Goal: Task Accomplishment & Management: Manage account settings

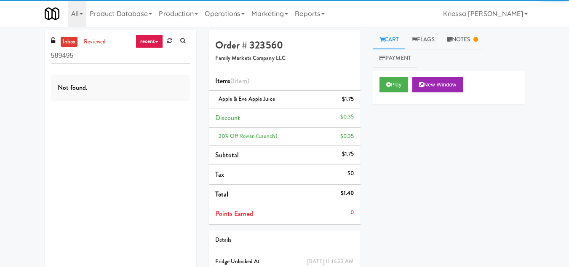
drag, startPoint x: 80, startPoint y: 55, endPoint x: 41, endPoint y: 56, distance: 38.3
click at [41, 56] on div "inbox reviewed recent all unclear take inventory issue suspicious failed recent…" at bounding box center [120, 157] width 164 height 255
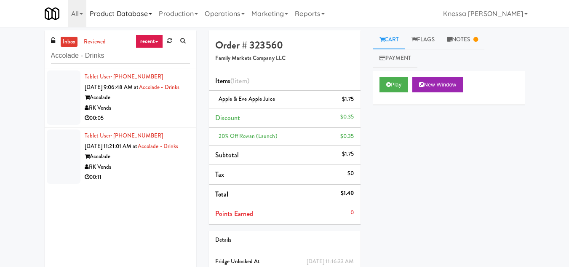
type input "Accolade - Drinks"
click at [128, 172] on div "RK Vends" at bounding box center [137, 167] width 105 height 11
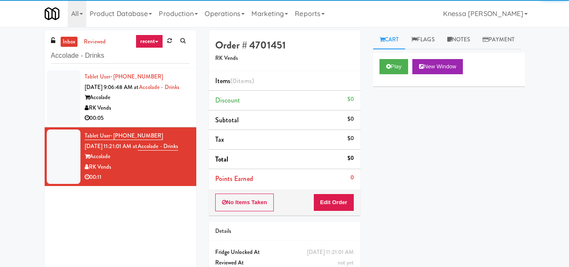
click at [149, 103] on div "Accolade" at bounding box center [137, 97] width 105 height 11
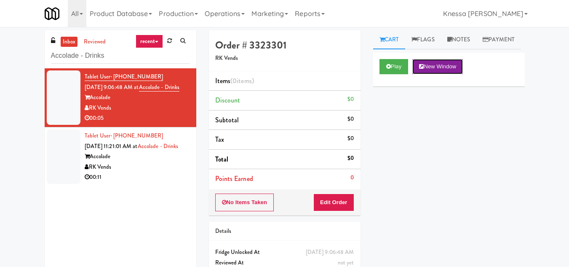
click at [436, 74] on button "New Window" at bounding box center [437, 66] width 51 height 15
drag, startPoint x: 415, startPoint y: 162, endPoint x: 406, endPoint y: 162, distance: 8.4
click at [415, 162] on div "Play New Window Primary Flag Clear Flag if unable to determine what was taken o…" at bounding box center [449, 211] width 152 height 316
click at [329, 195] on button "Edit Order" at bounding box center [333, 202] width 41 height 18
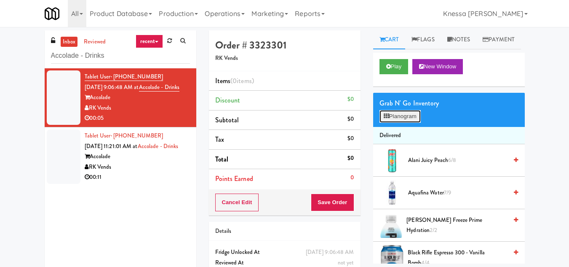
click at [409, 123] on button "Planogram" at bounding box center [399, 116] width 41 height 13
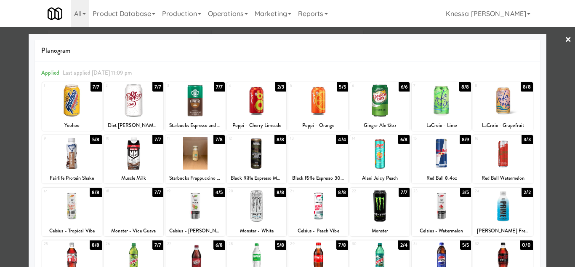
click at [80, 103] on div at bounding box center [71, 100] width 59 height 32
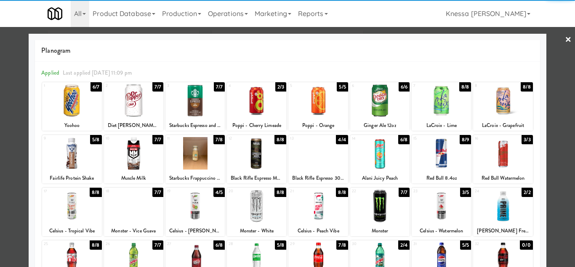
click at [559, 139] on div at bounding box center [287, 133] width 575 height 267
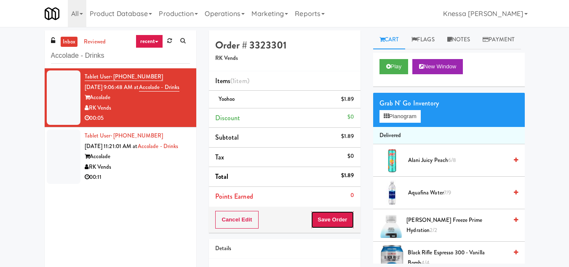
click at [338, 219] on button "Save Order" at bounding box center [332, 220] width 43 height 18
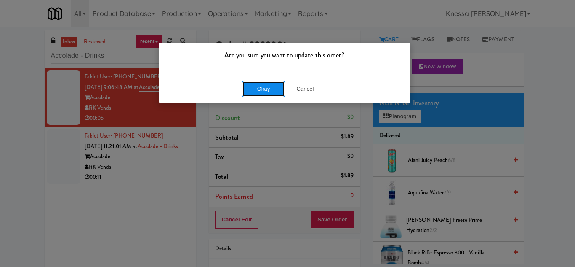
click at [261, 91] on button "Okay" at bounding box center [264, 88] width 42 height 15
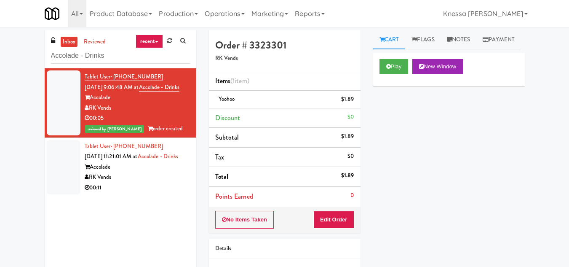
drag, startPoint x: 135, startPoint y: 173, endPoint x: 137, endPoint y: 182, distance: 9.9
click at [135, 173] on div "Tablet User · (678) 787-8221 [DATE] 11:21:01 AM at Accolade - Drinks Accolade R…" at bounding box center [137, 167] width 105 height 52
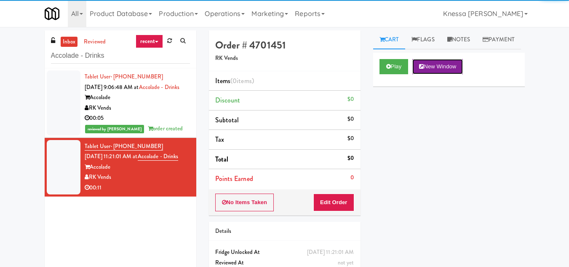
click at [452, 74] on button "New Window" at bounding box center [437, 66] width 51 height 15
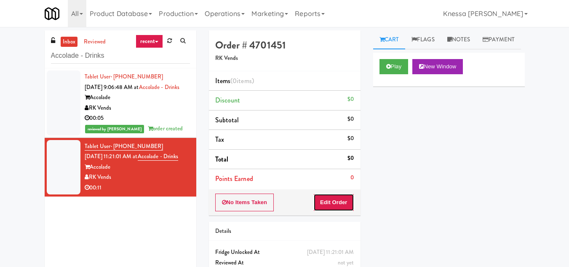
click at [338, 202] on button "Edit Order" at bounding box center [333, 202] width 41 height 18
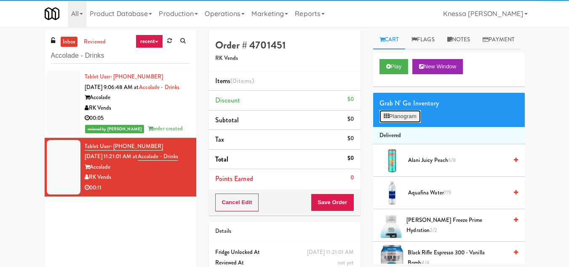
click at [408, 123] on button "Planogram" at bounding box center [399, 116] width 41 height 13
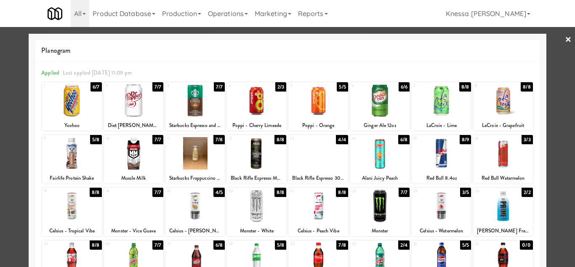
drag, startPoint x: 565, startPoint y: 186, endPoint x: 560, endPoint y: 186, distance: 5.5
click at [565, 186] on div at bounding box center [287, 133] width 575 height 267
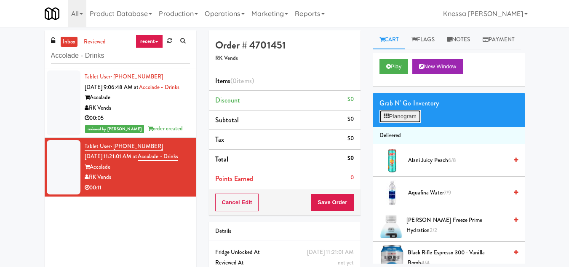
click at [405, 123] on button "Planogram" at bounding box center [399, 116] width 41 height 13
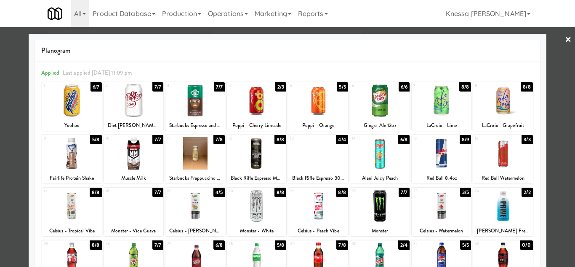
click at [194, 105] on div at bounding box center [194, 100] width 59 height 32
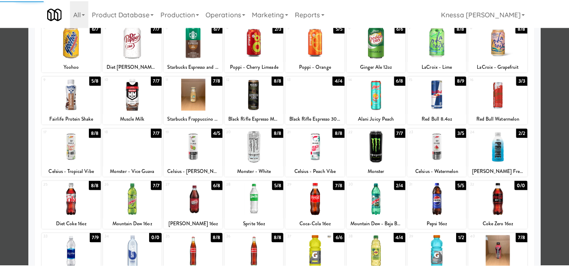
scroll to position [147, 0]
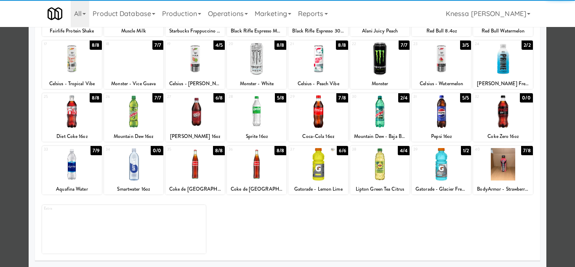
click at [71, 169] on div at bounding box center [71, 164] width 59 height 32
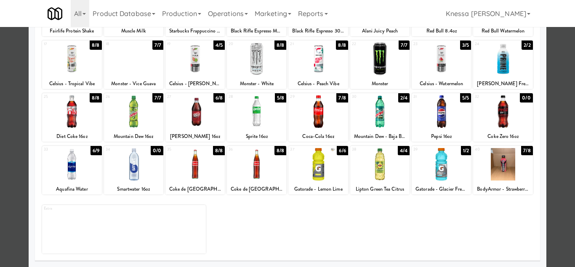
click at [558, 163] on div at bounding box center [287, 133] width 575 height 267
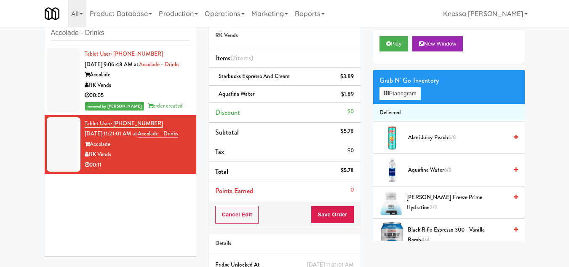
scroll to position [42, 0]
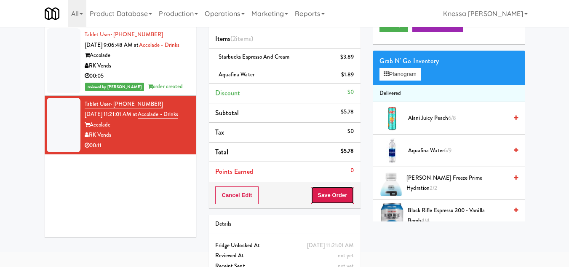
click at [328, 195] on button "Save Order" at bounding box center [332, 195] width 43 height 18
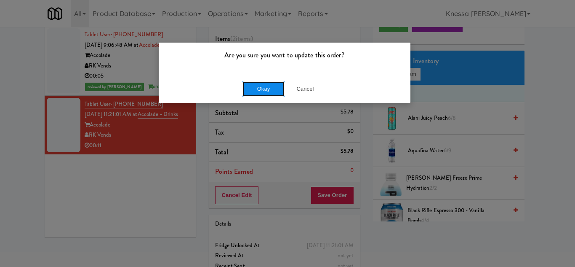
click at [266, 86] on button "Okay" at bounding box center [264, 88] width 42 height 15
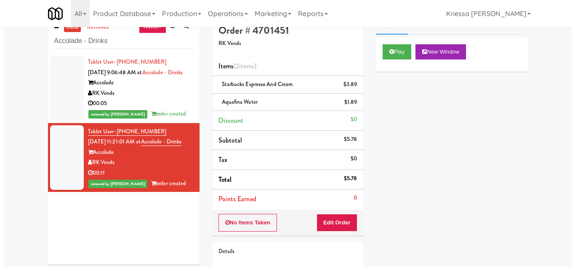
scroll to position [0, 0]
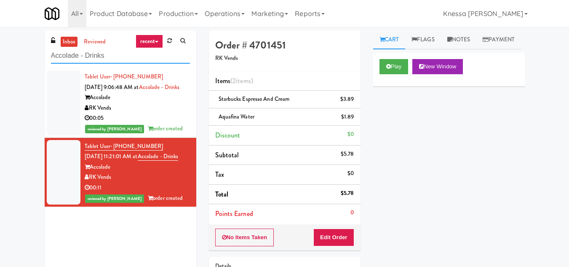
drag, startPoint x: 107, startPoint y: 56, endPoint x: 42, endPoint y: 59, distance: 65.3
click at [42, 59] on div "inbox reviewed recent all unclear take inventory issue suspicious failed recent…" at bounding box center [120, 157] width 164 height 255
paste input "399 Fremont - Cooler"
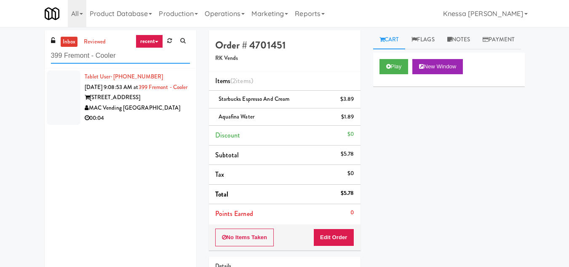
type input "399 Fremont - Cooler"
click at [147, 102] on div "Tablet User · (716) 807-2925 [DATE] 9:08:53 AM at [GEOGRAPHIC_DATA] - Cooler [S…" at bounding box center [137, 98] width 105 height 52
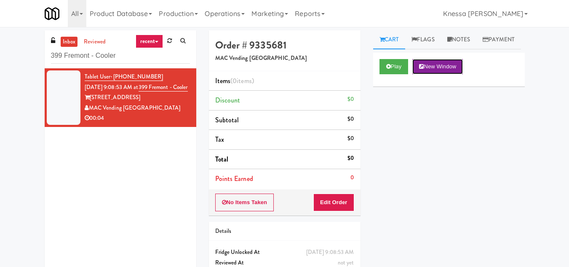
click at [441, 74] on button "New Window" at bounding box center [437, 66] width 51 height 15
click at [331, 202] on button "Edit Order" at bounding box center [333, 202] width 41 height 18
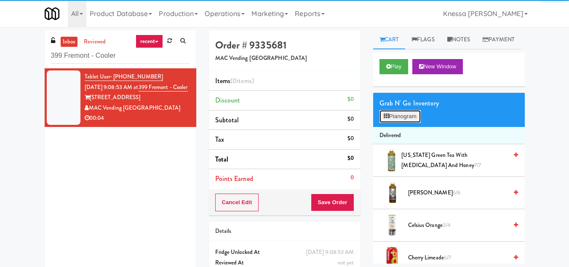
click at [400, 123] on button "Planogram" at bounding box center [399, 116] width 41 height 13
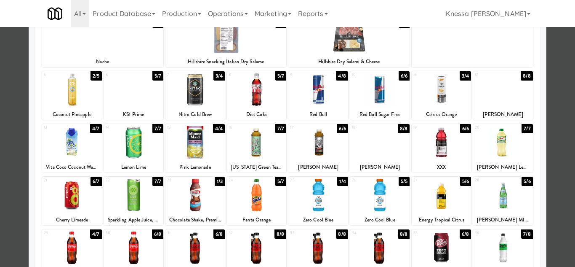
scroll to position [63, 0]
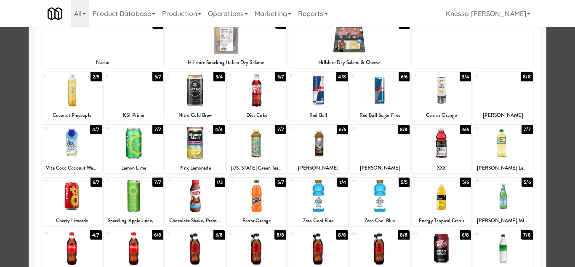
click at [322, 88] on div at bounding box center [317, 90] width 59 height 32
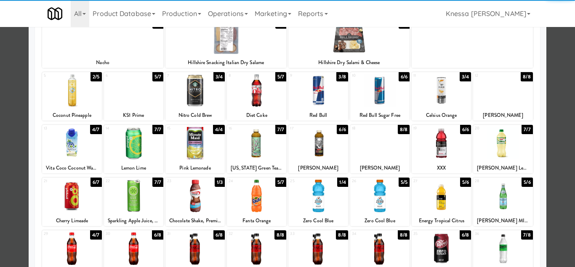
click at [553, 169] on div at bounding box center [287, 133] width 575 height 267
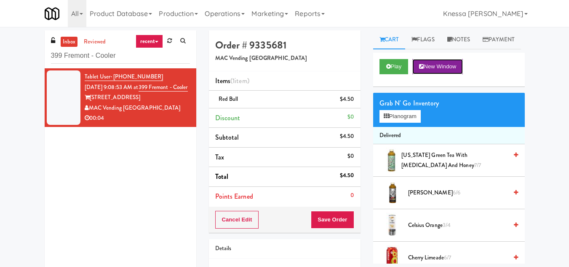
click at [450, 74] on button "New Window" at bounding box center [437, 66] width 51 height 15
click at [404, 123] on button "Planogram" at bounding box center [399, 116] width 41 height 13
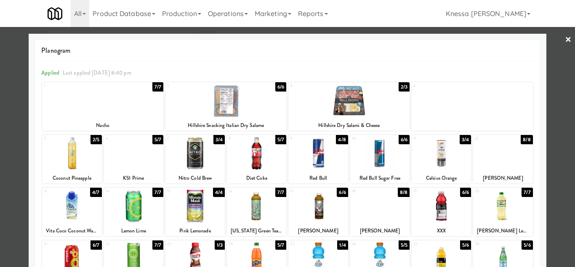
click at [552, 157] on div at bounding box center [287, 133] width 575 height 267
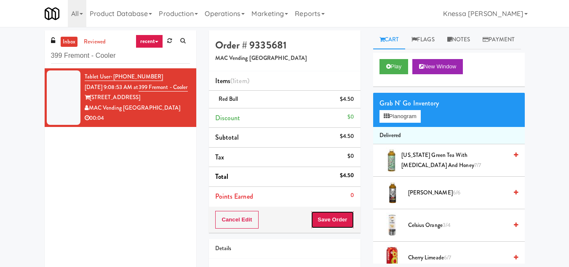
click at [326, 220] on button "Save Order" at bounding box center [332, 220] width 43 height 18
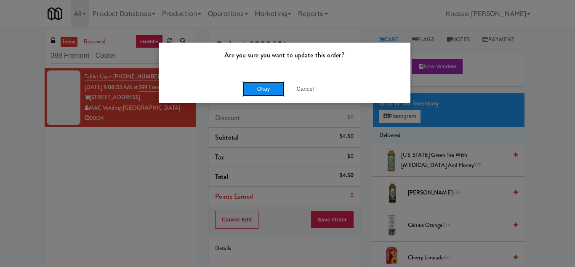
click at [259, 90] on button "Okay" at bounding box center [264, 88] width 42 height 15
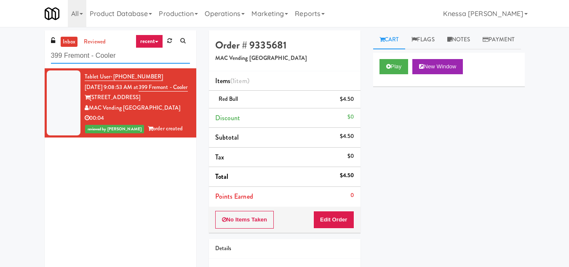
drag, startPoint x: 131, startPoint y: 50, endPoint x: 0, endPoint y: 55, distance: 131.5
click at [0, 55] on div "inbox reviewed recent all unclear take inventory issue suspicious failed recent…" at bounding box center [284, 174] width 569 height 288
paste input "CC1 Drinks"
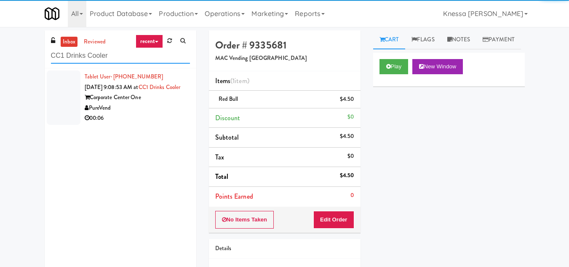
type input "CC1 Drinks Cooler"
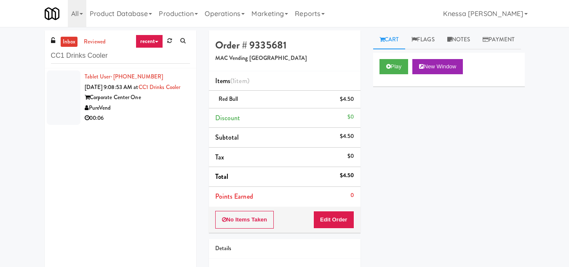
click at [134, 101] on div "Tablet User · (561) 800-8059 [DATE] 9:08:53 AM at CC1 Drinks Cooler Corporate C…" at bounding box center [137, 98] width 105 height 52
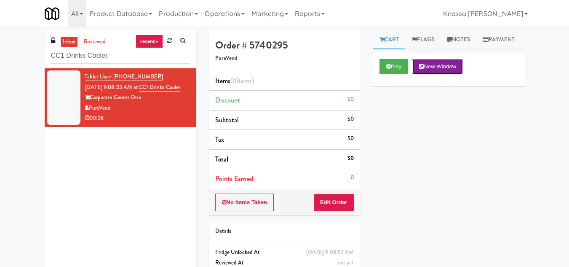
click at [443, 74] on button "New Window" at bounding box center [437, 66] width 51 height 15
click at [335, 200] on button "Edit Order" at bounding box center [333, 202] width 41 height 18
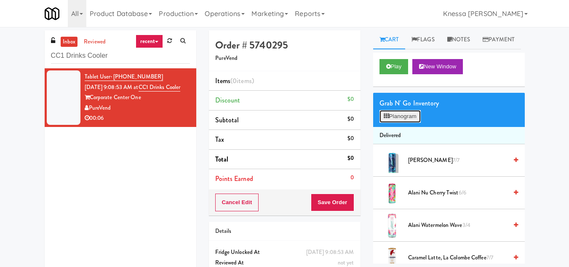
click at [400, 123] on button "Planogram" at bounding box center [399, 116] width 41 height 13
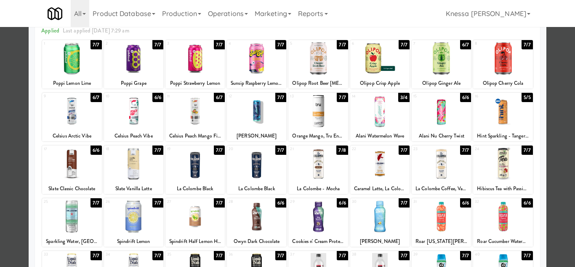
scroll to position [1294, 0]
click at [70, 160] on div at bounding box center [71, 163] width 59 height 32
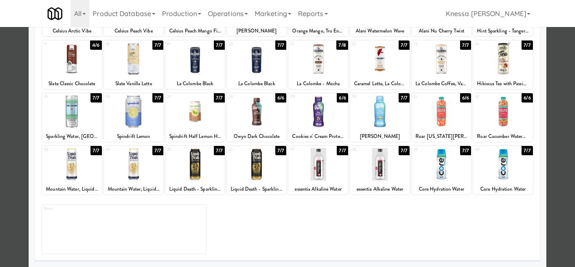
scroll to position [105, 0]
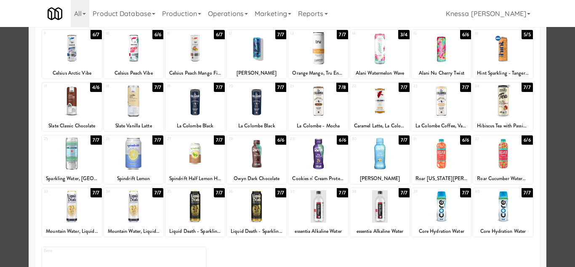
click at [374, 155] on div at bounding box center [379, 153] width 59 height 32
click at [550, 126] on div at bounding box center [287, 133] width 575 height 267
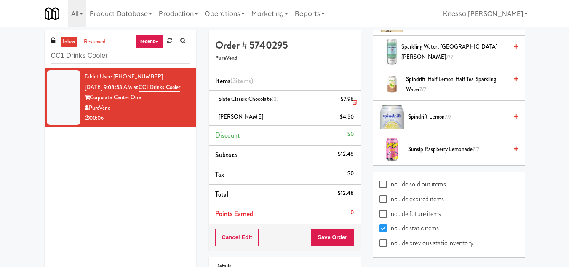
click at [356, 100] on icon at bounding box center [354, 101] width 4 height 5
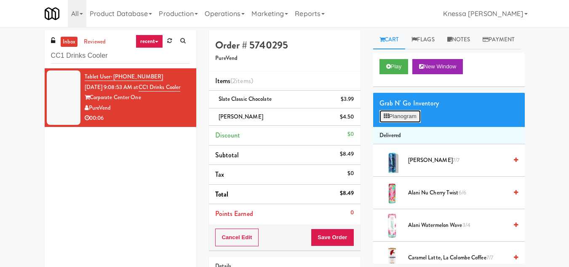
click at [399, 123] on button "Planogram" at bounding box center [399, 116] width 41 height 13
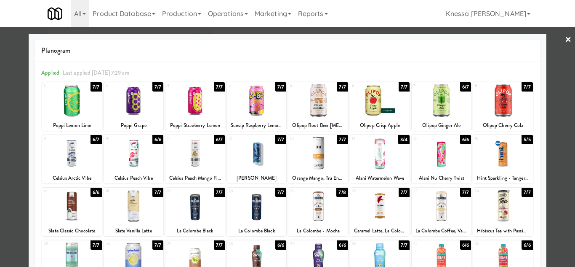
click at [556, 112] on div at bounding box center [287, 133] width 575 height 267
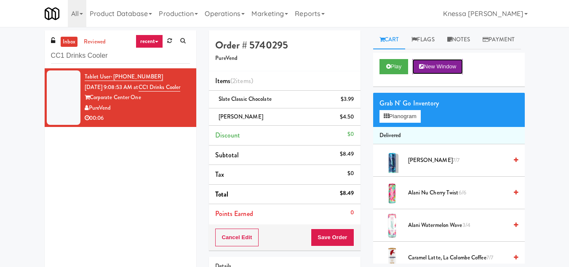
click at [442, 74] on button "New Window" at bounding box center [437, 66] width 51 height 15
click at [333, 236] on button "Save Order" at bounding box center [332, 237] width 43 height 18
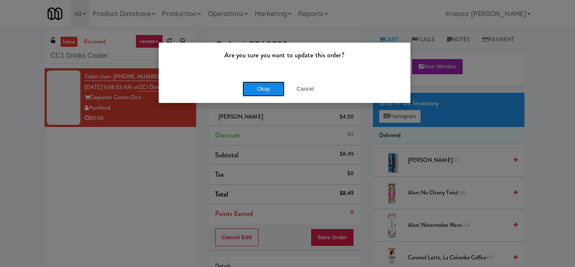
click at [262, 88] on button "Okay" at bounding box center [264, 88] width 42 height 15
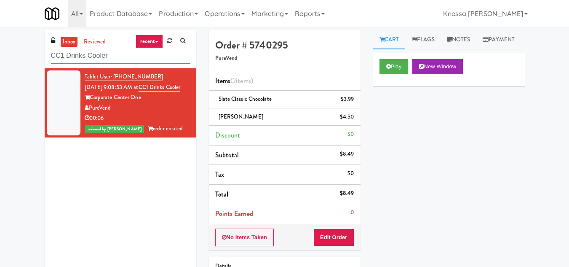
drag, startPoint x: 80, startPoint y: 58, endPoint x: 14, endPoint y: 62, distance: 66.7
click at [14, 62] on div "inbox reviewed recent all unclear take inventory issue suspicious failed recent…" at bounding box center [284, 183] width 569 height 306
paste input "The 87 - Fridge - Left"
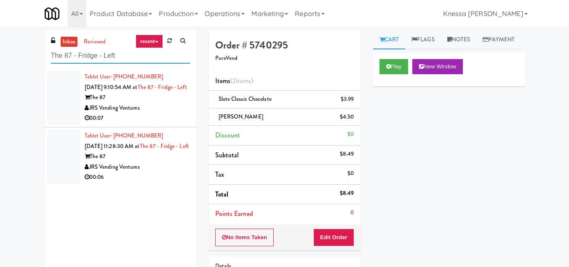
type input "The 87 - Fridge - Left"
click at [154, 96] on div "Tablet User · (601) 917-0418 [DATE] 9:10:54 AM at The 87 - Fridge - Left The 87…" at bounding box center [137, 98] width 105 height 52
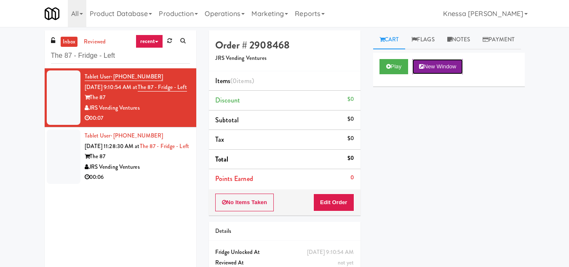
click at [441, 74] on button "New Window" at bounding box center [437, 66] width 51 height 15
click at [341, 200] on button "Edit Order" at bounding box center [333, 202] width 41 height 18
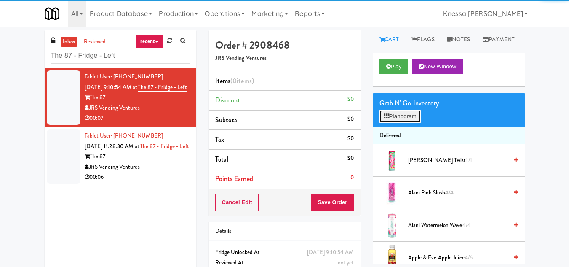
click at [404, 123] on button "Planogram" at bounding box center [399, 116] width 41 height 13
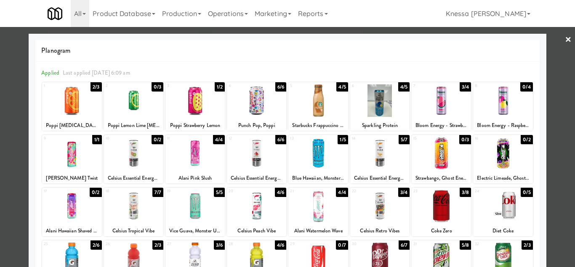
click at [438, 160] on div at bounding box center [441, 153] width 59 height 32
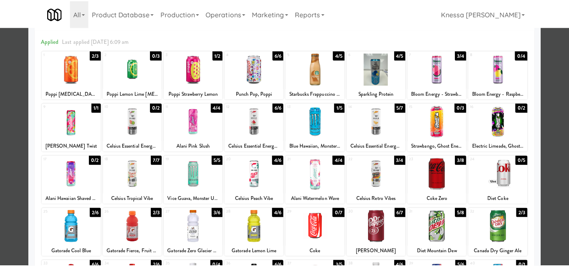
scroll to position [84, 0]
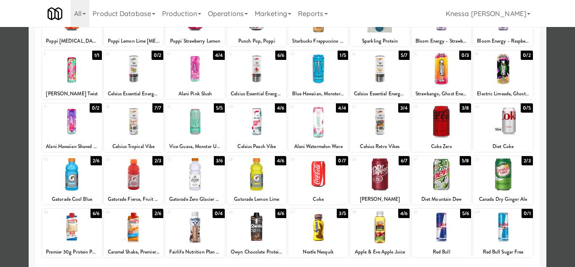
click at [554, 147] on div at bounding box center [287, 133] width 575 height 267
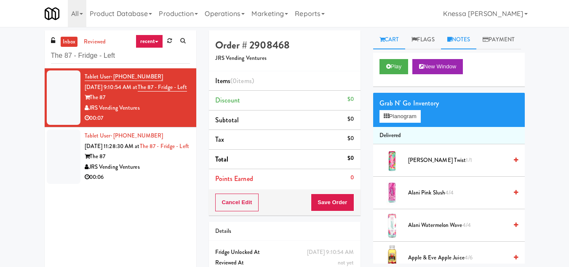
click at [469, 38] on link "Notes" at bounding box center [459, 39] width 36 height 19
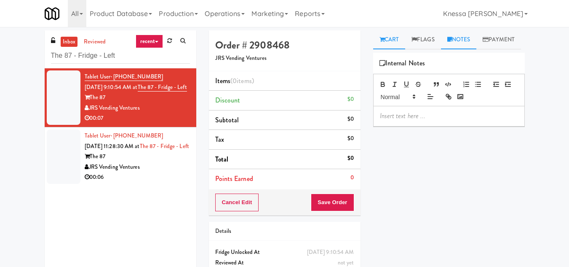
click at [390, 32] on link "Cart" at bounding box center [389, 39] width 32 height 19
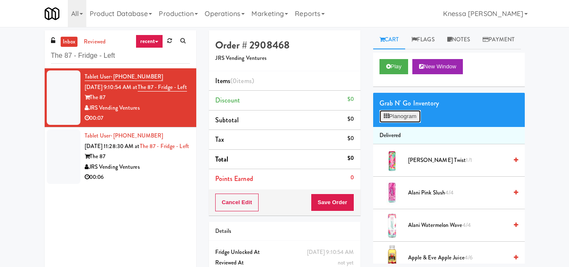
click at [401, 123] on button "Planogram" at bounding box center [399, 116] width 41 height 13
